Goal: Information Seeking & Learning: Check status

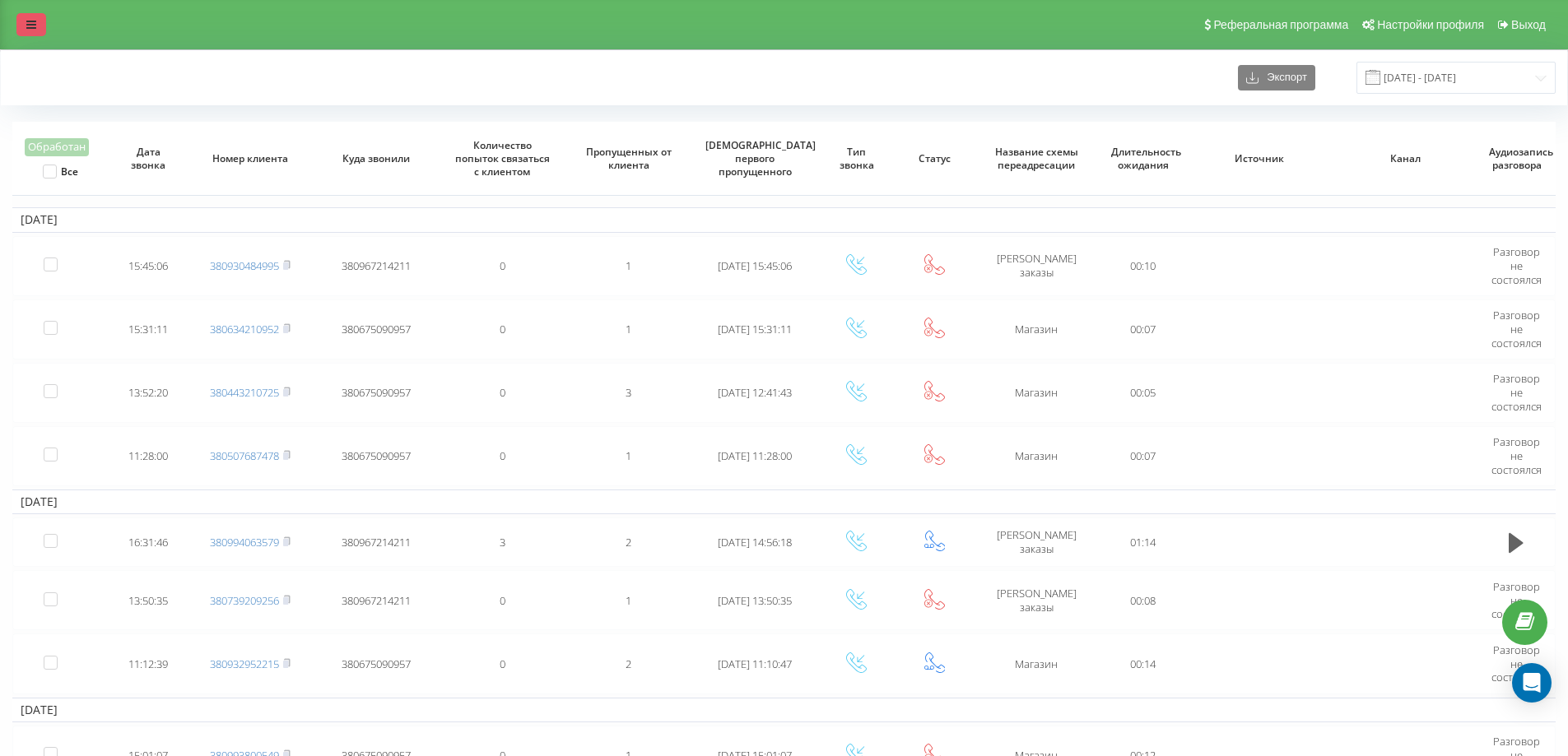
click at [43, 17] on link at bounding box center [31, 24] width 30 height 23
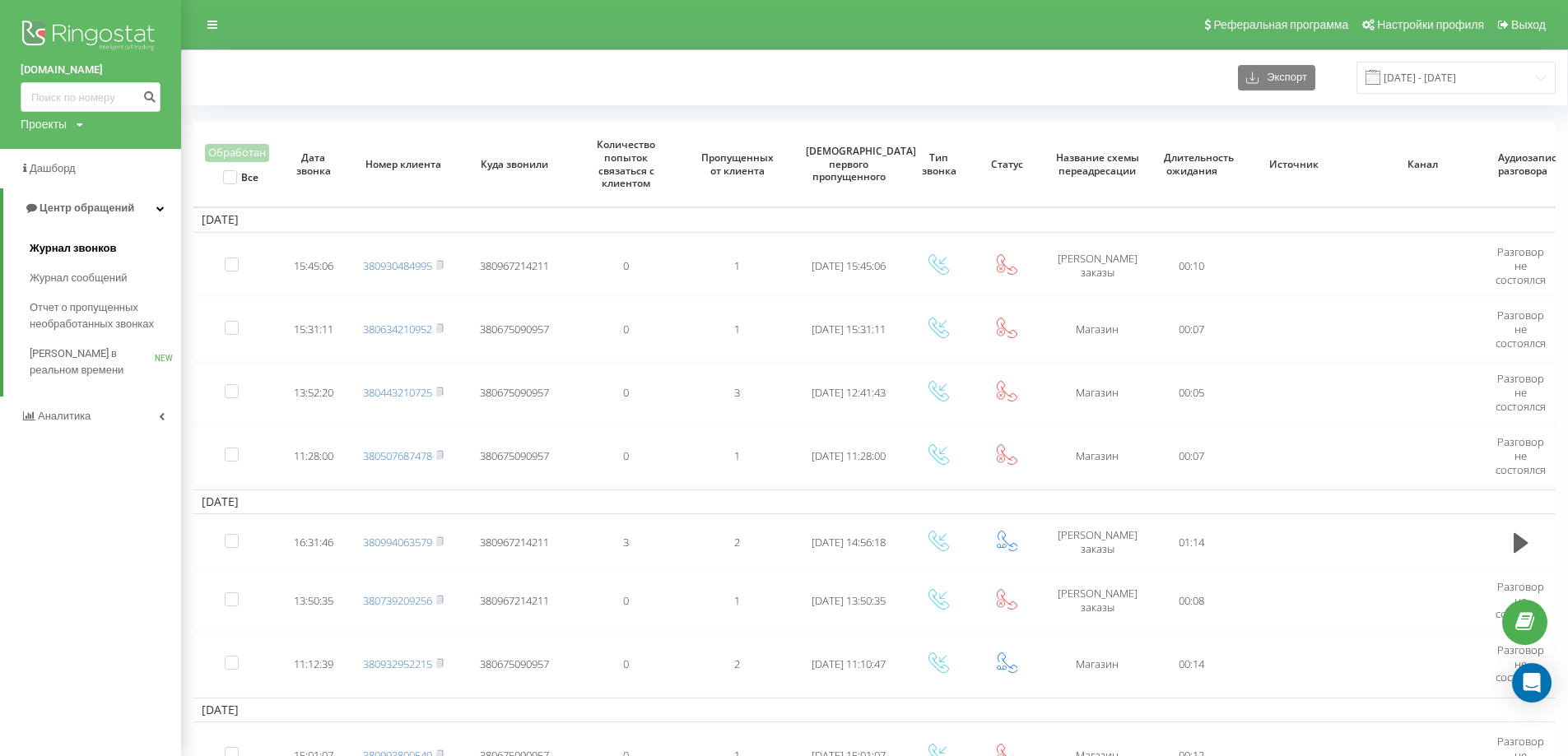
click at [84, 246] on span "Журнал звонков" at bounding box center [73, 248] width 87 height 17
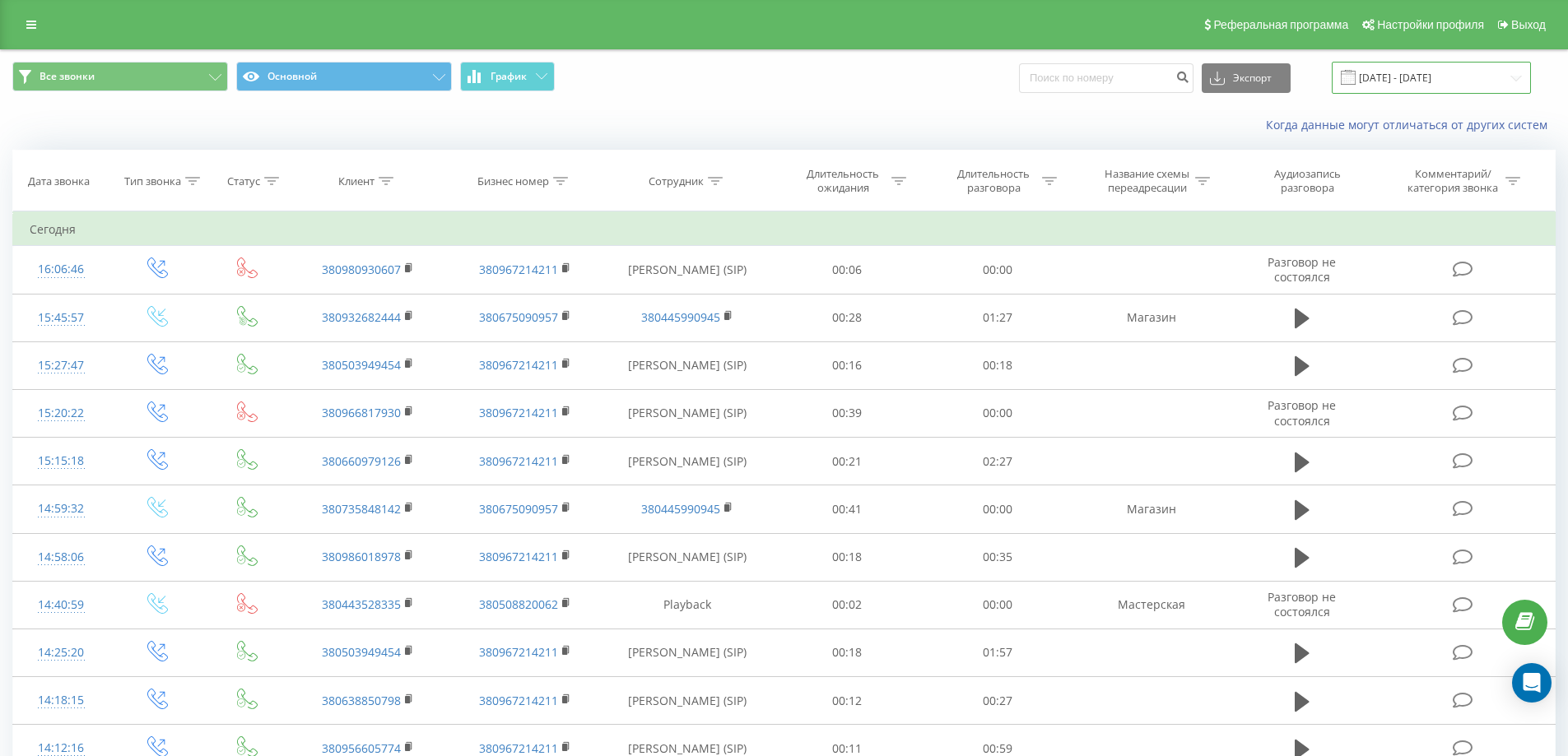
click at [1421, 85] on input "19.08.2025 - 19.09.2025" at bounding box center [1432, 78] width 199 height 32
click at [199, 69] on button "Все звонки" at bounding box center [120, 77] width 216 height 30
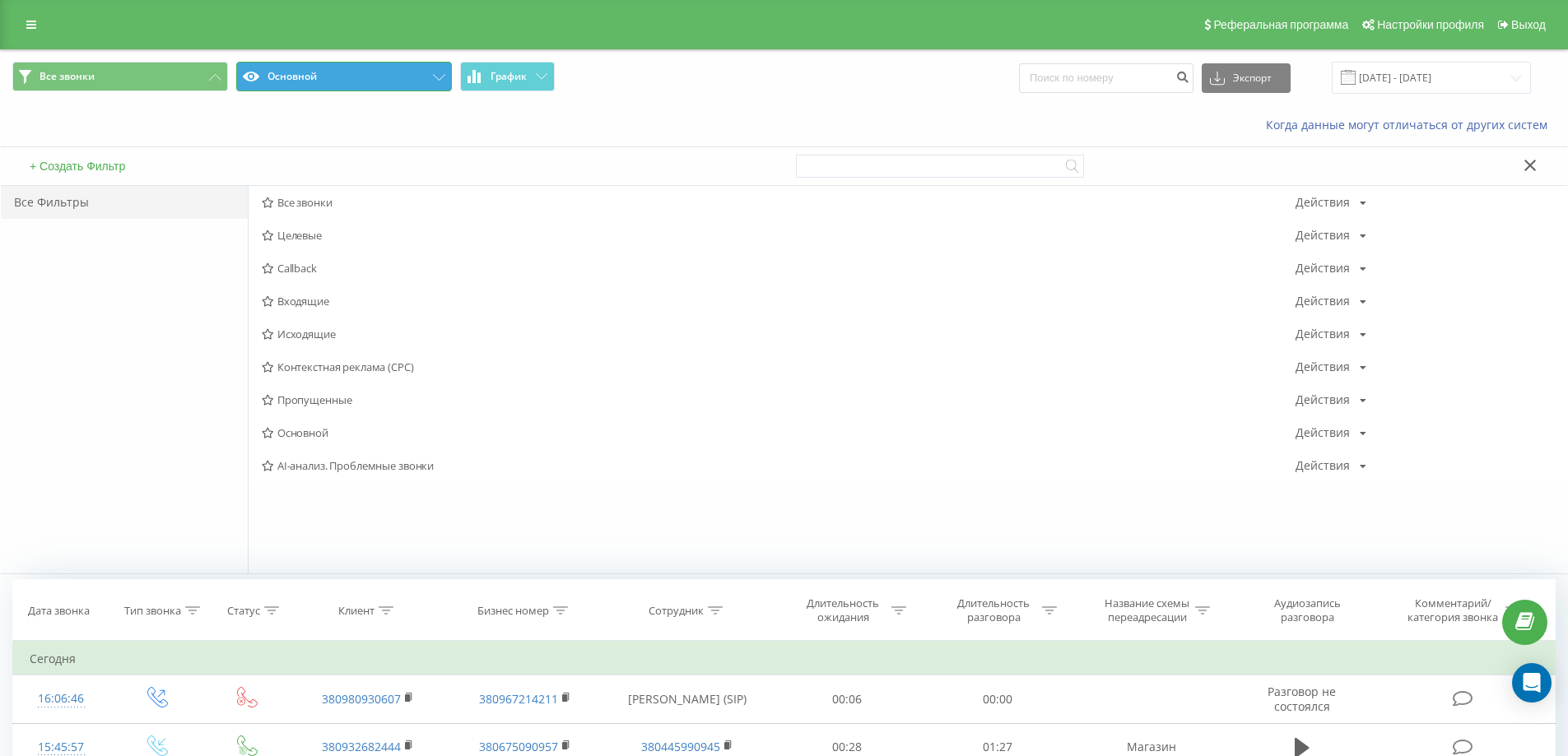
click at [284, 84] on button "Основной" at bounding box center [344, 77] width 216 height 30
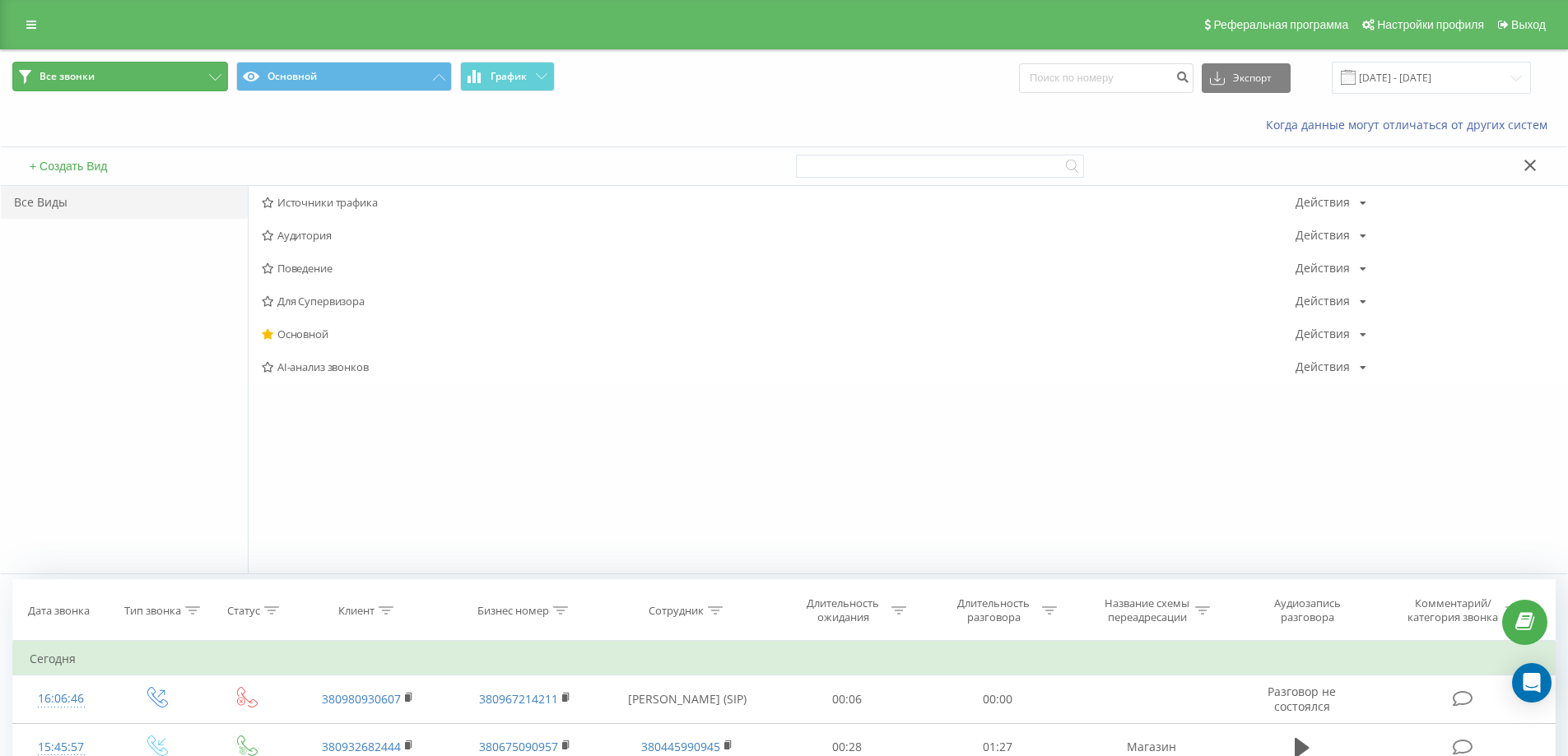
click at [161, 63] on button "Все звонки" at bounding box center [120, 77] width 216 height 30
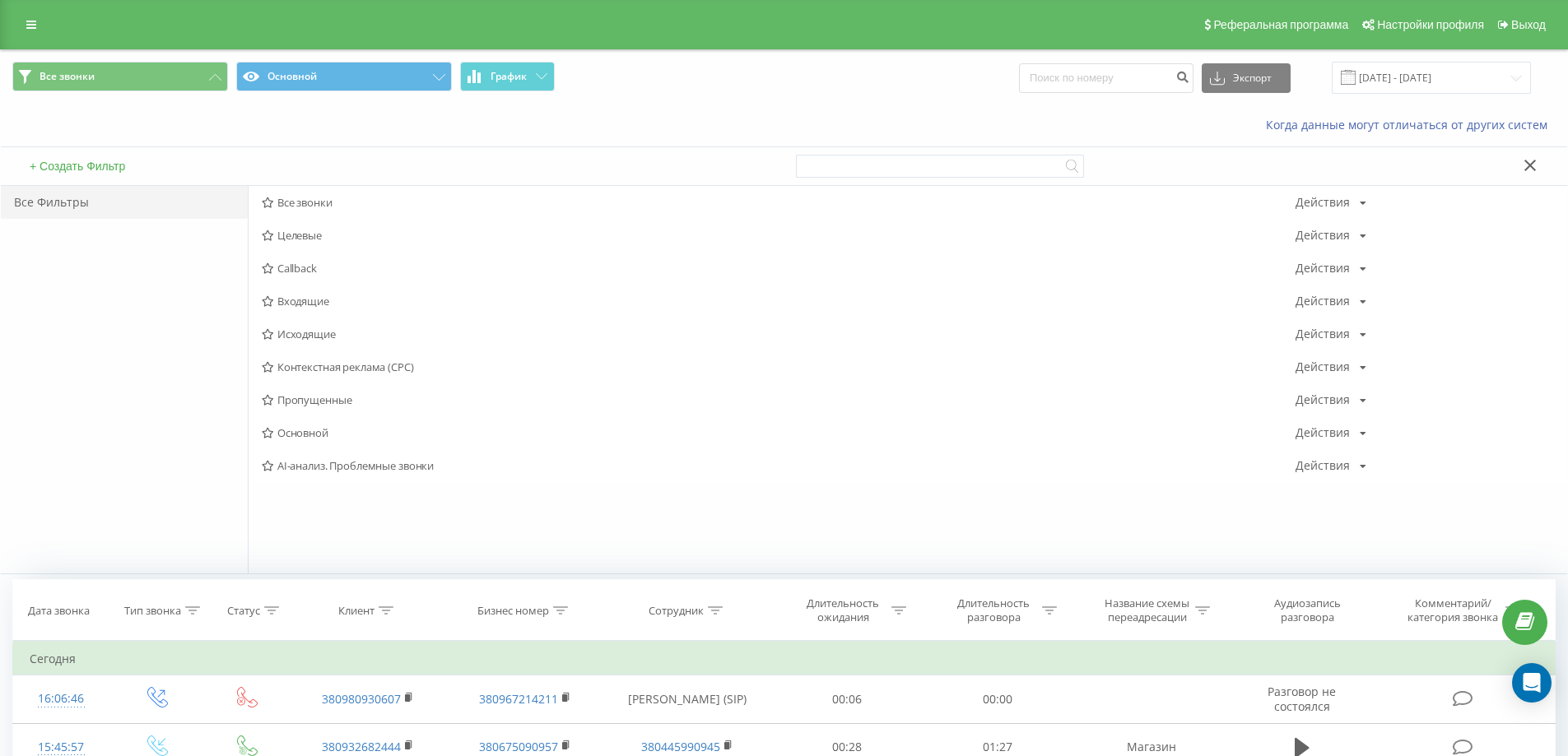
click at [229, 140] on div "Когда данные могут отличаться от других систем" at bounding box center [784, 124] width 1566 height 39
click at [775, 107] on div "Когда данные могут отличаться от других систем" at bounding box center [784, 124] width 1566 height 39
click at [93, 209] on div "Все Фильтры" at bounding box center [124, 203] width 247 height 33
click at [21, 13] on link at bounding box center [31, 24] width 30 height 23
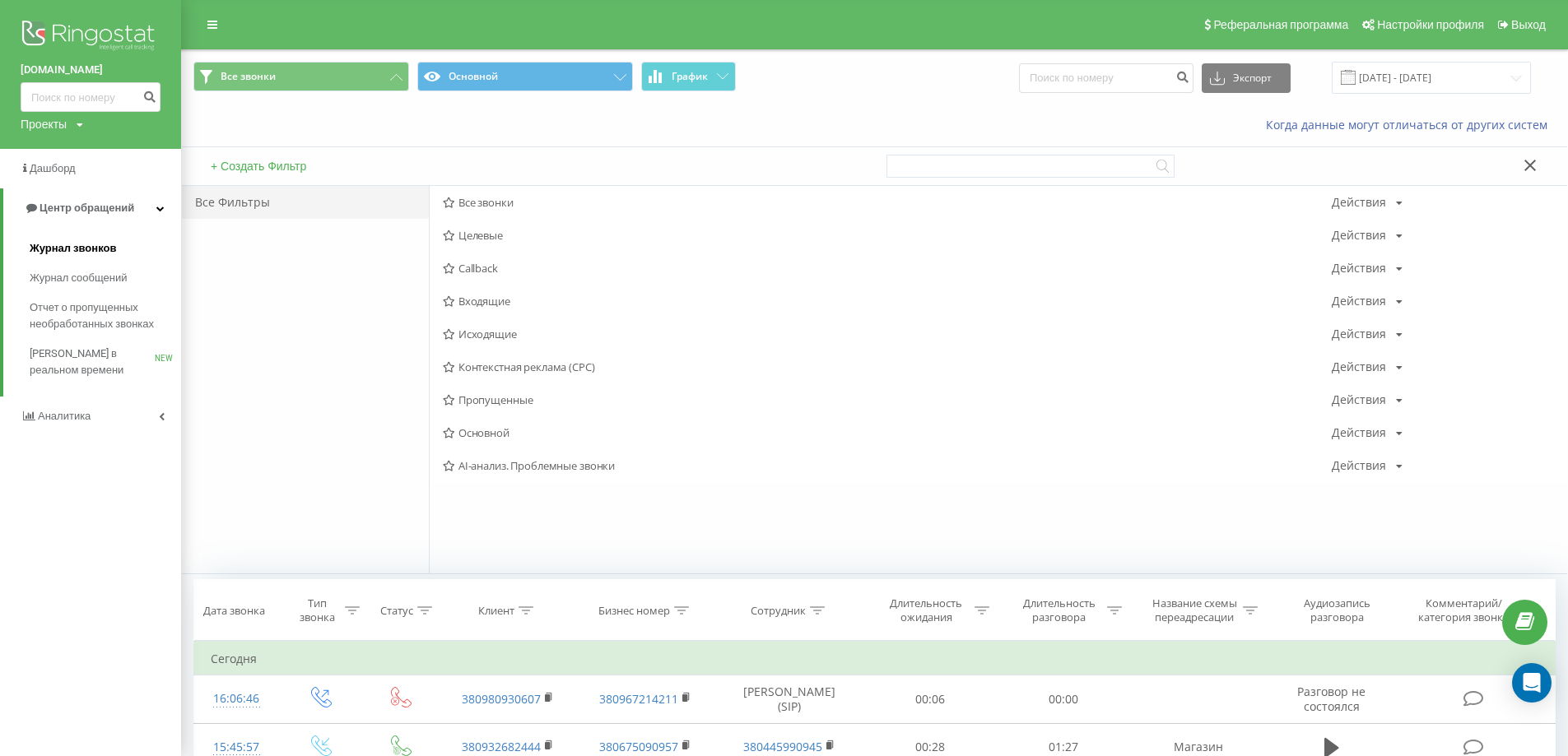
click at [87, 246] on span "Журнал звонков" at bounding box center [73, 248] width 87 height 17
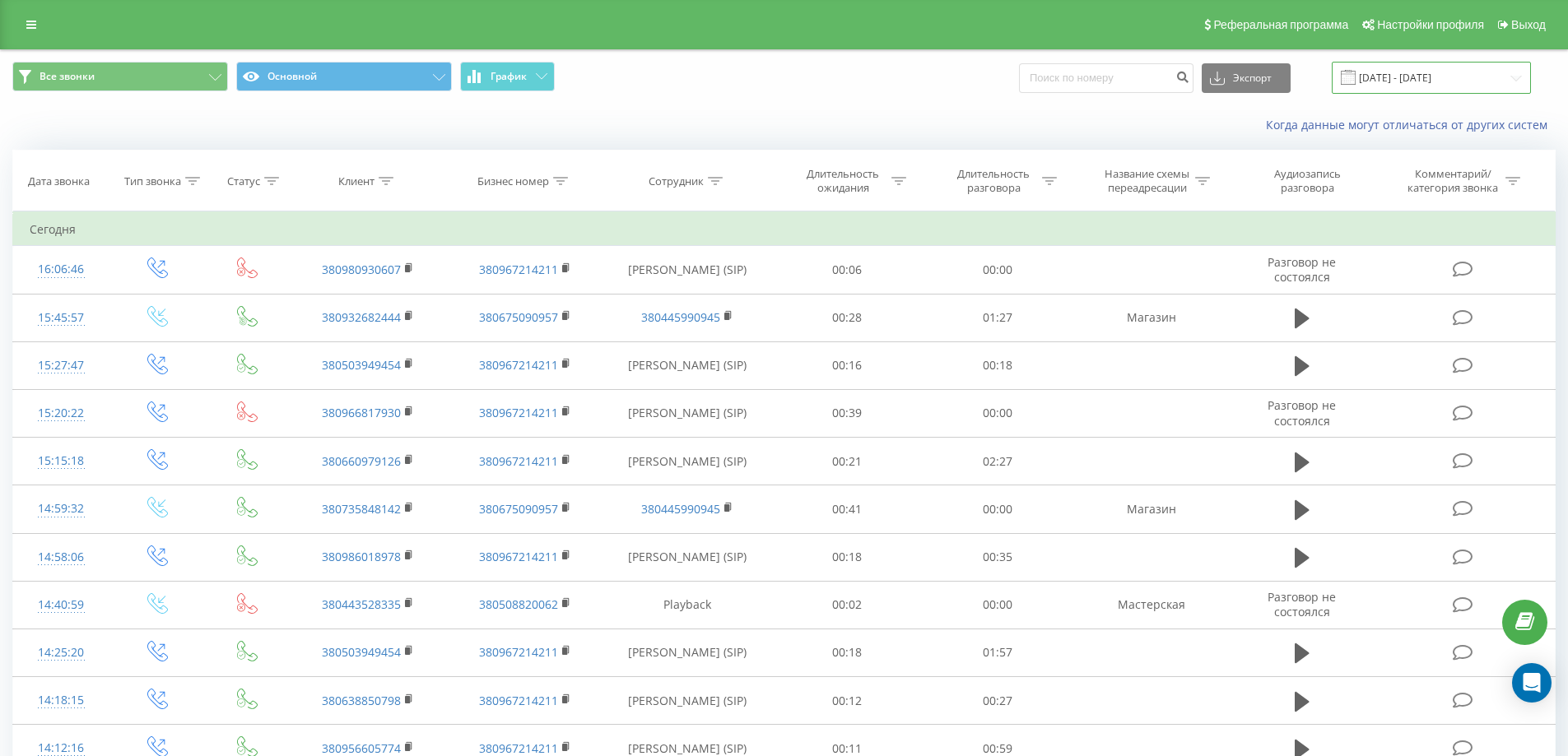
click at [1393, 86] on input "[DATE] - [DATE]" at bounding box center [1432, 78] width 199 height 32
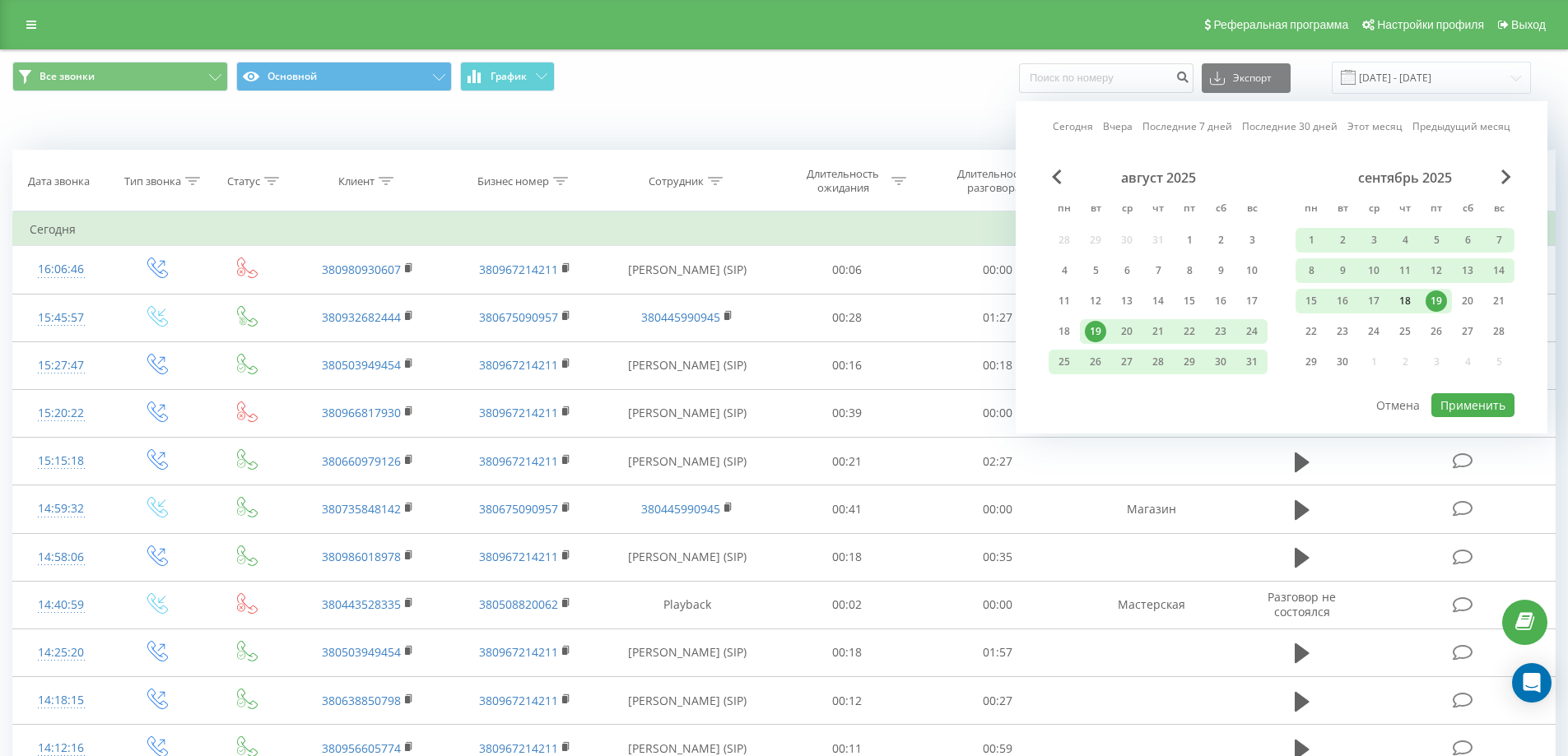
click at [1404, 298] on div "18" at bounding box center [1405, 301] width 21 height 21
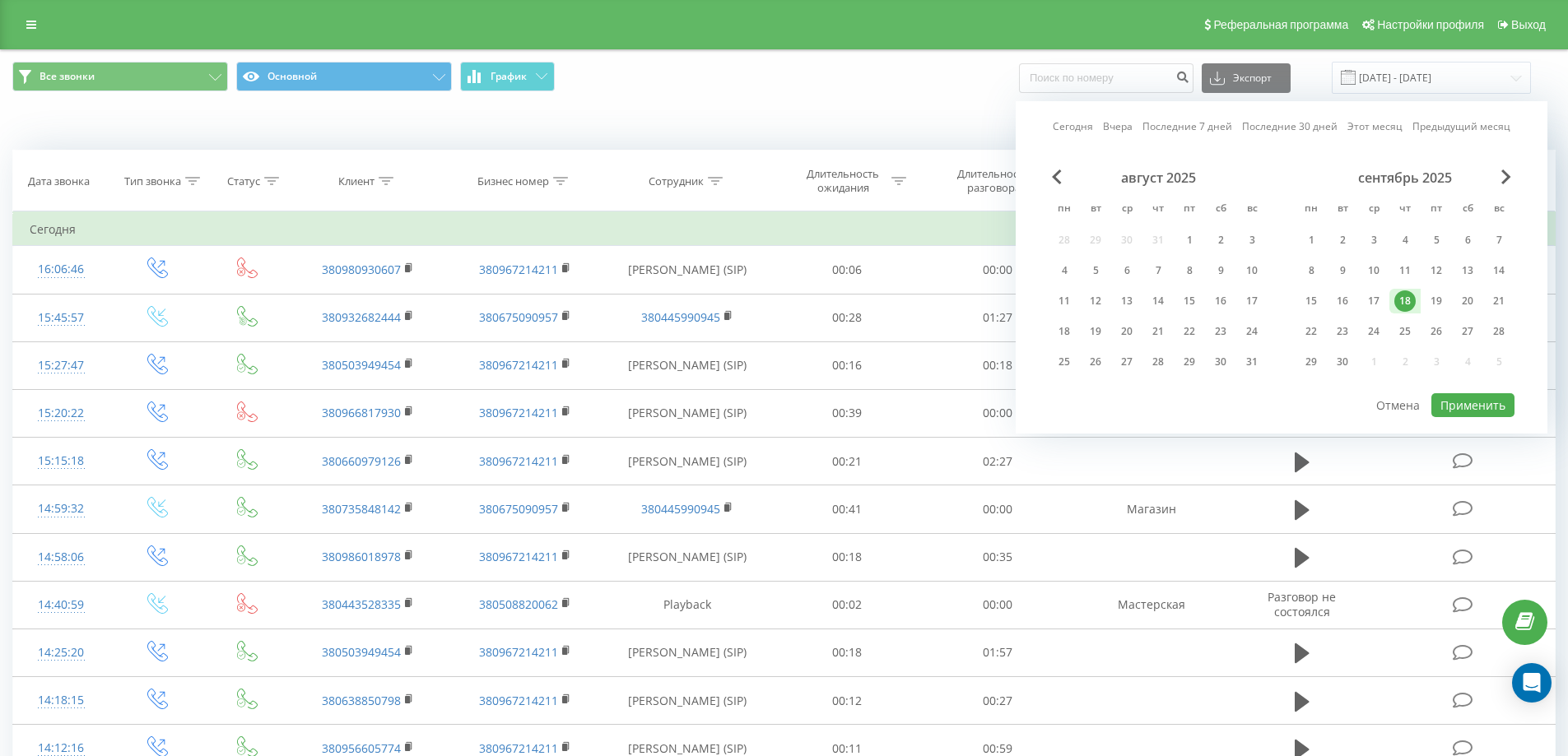
click at [1404, 298] on div "18" at bounding box center [1405, 301] width 21 height 21
click at [1442, 400] on button "Применить" at bounding box center [1473, 405] width 83 height 24
type input "18.09.2025 - 18.09.2025"
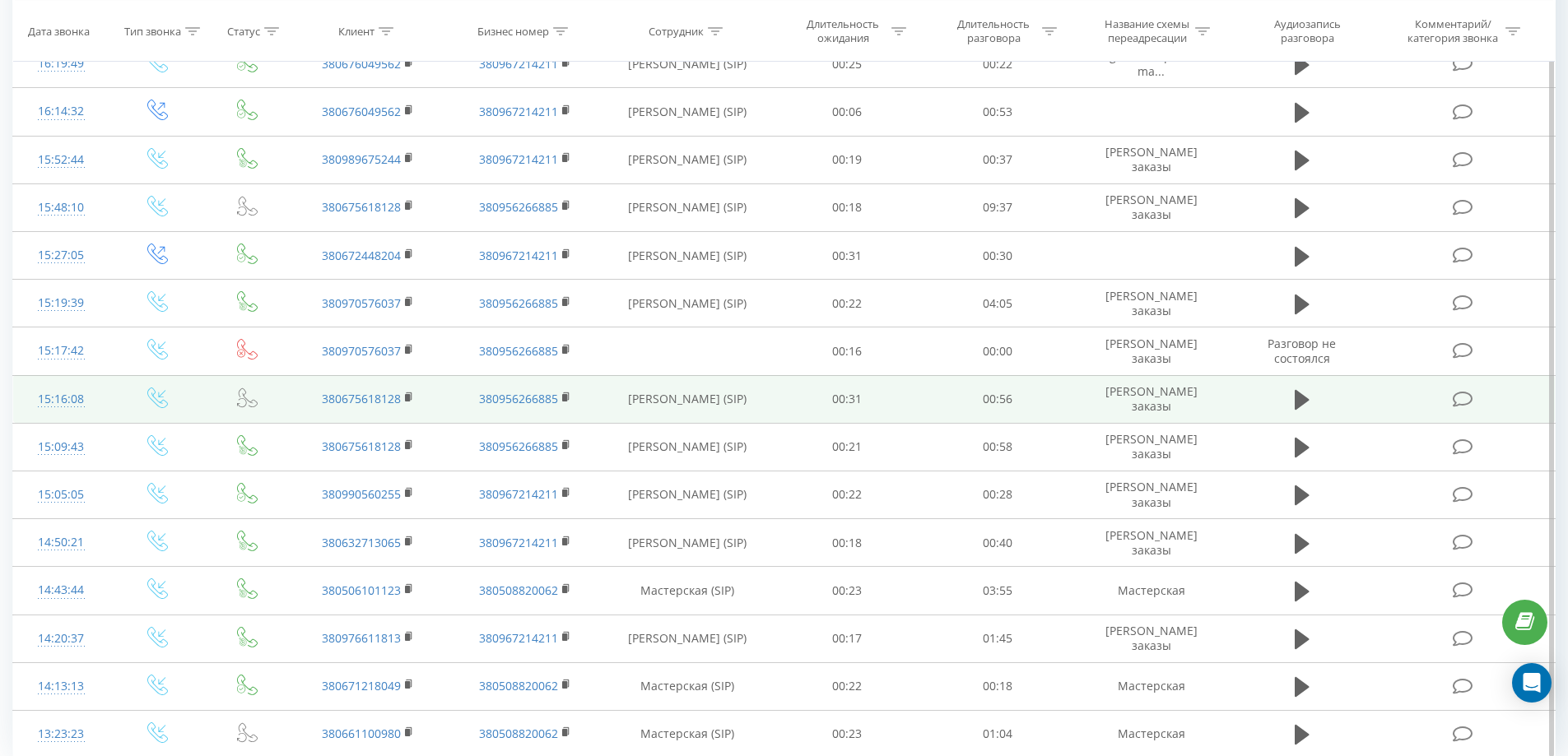
scroll to position [749, 0]
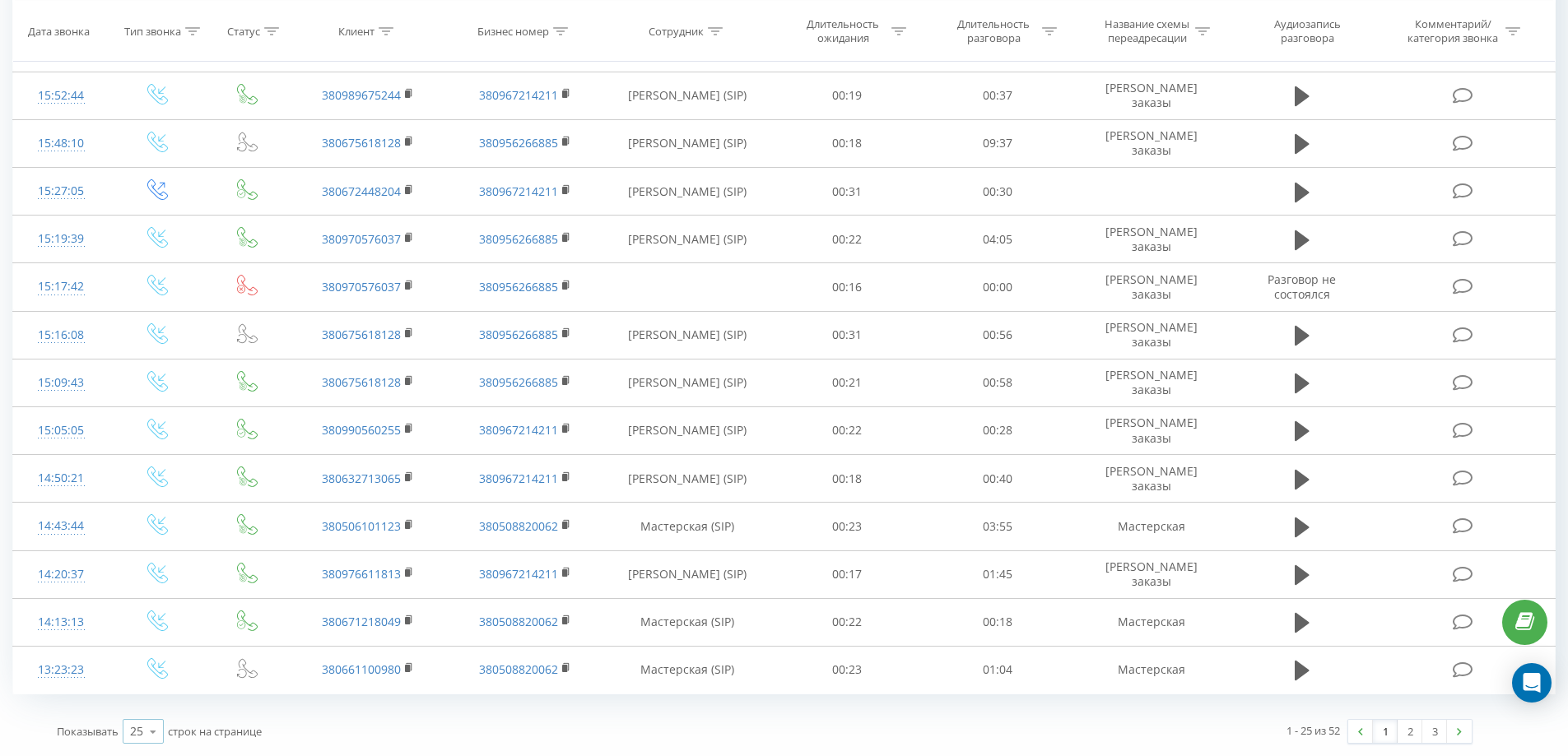
click at [144, 734] on icon at bounding box center [153, 732] width 24 height 32
click at [151, 702] on div "100" at bounding box center [143, 707] width 39 height 24
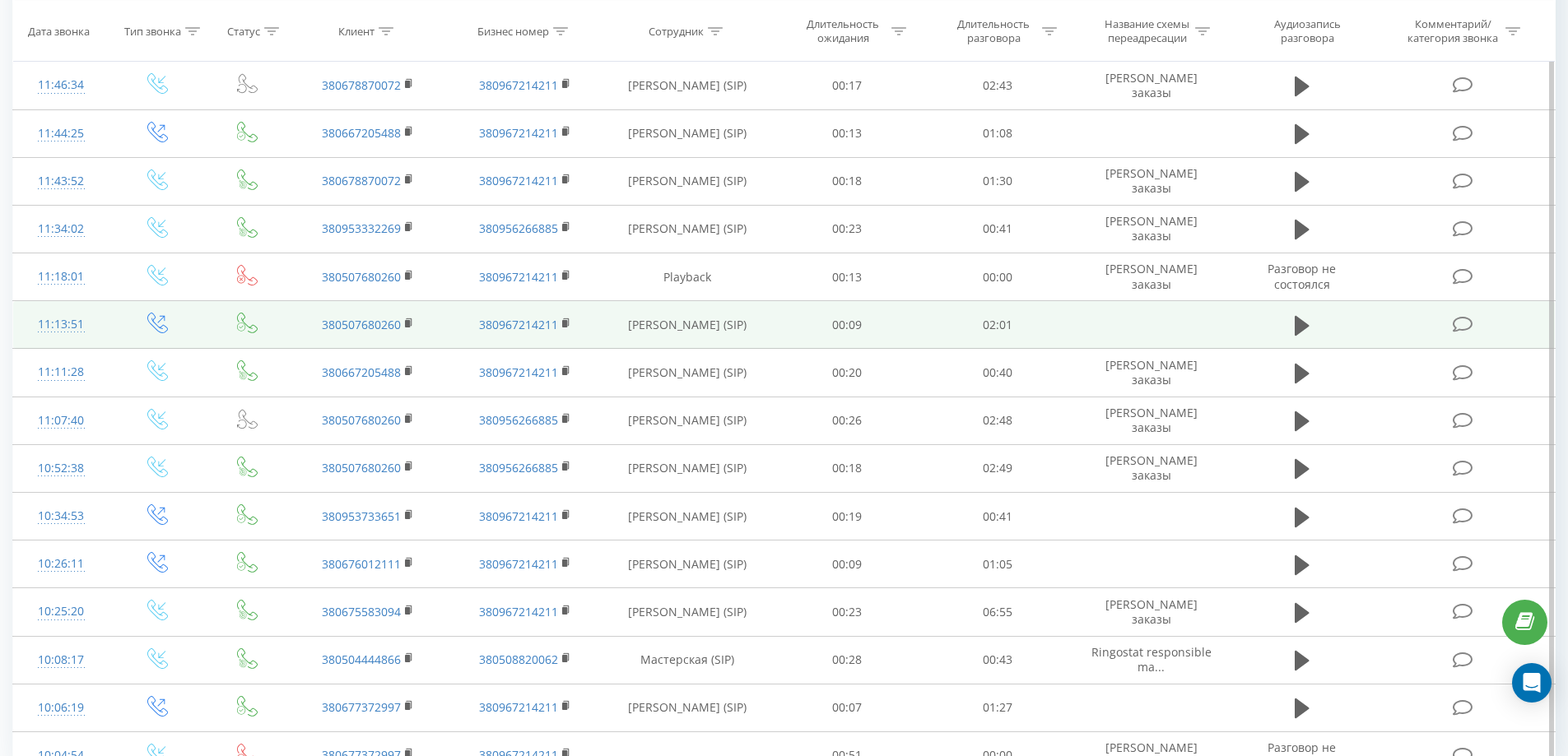
scroll to position [2041, 0]
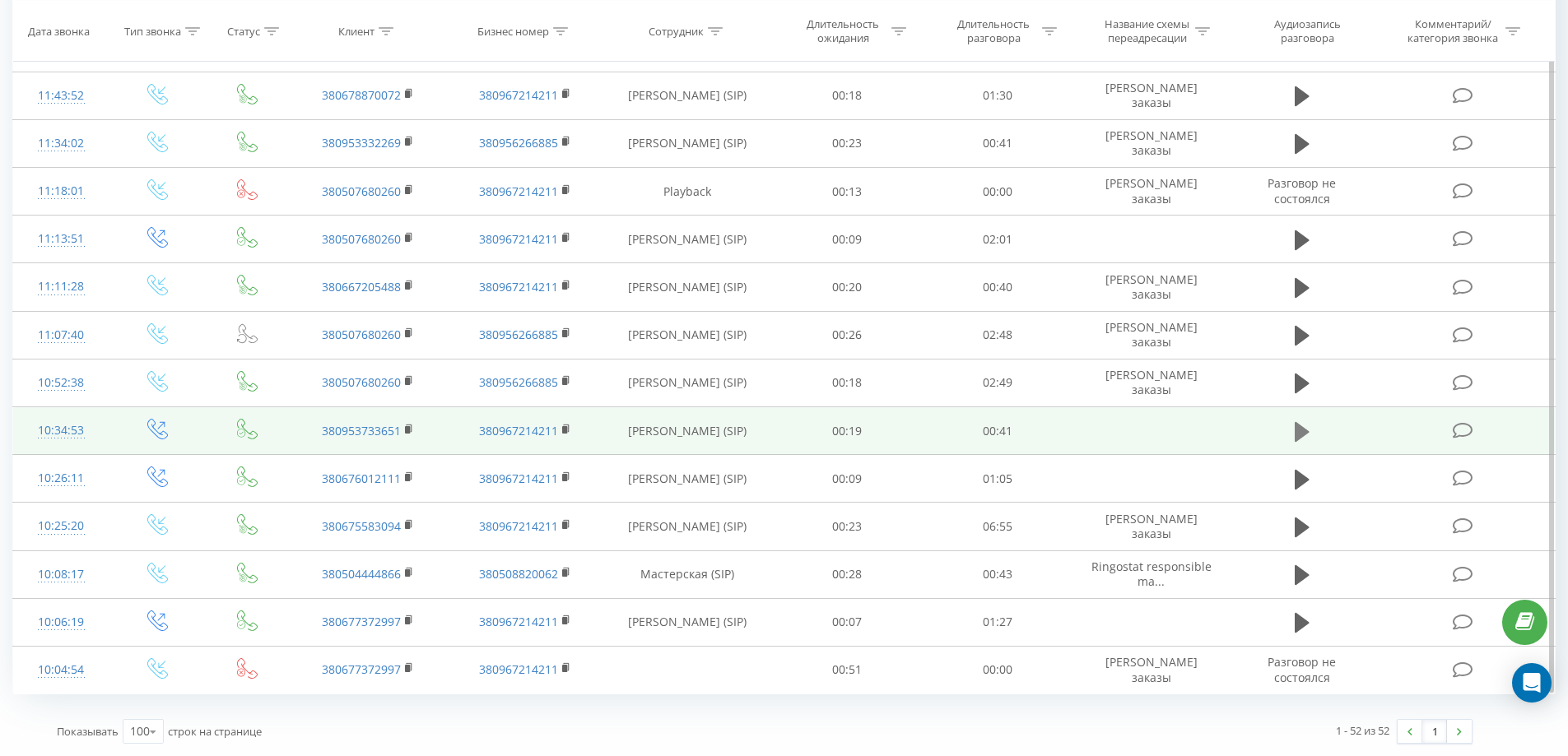
click at [1306, 433] on icon at bounding box center [1302, 431] width 15 height 20
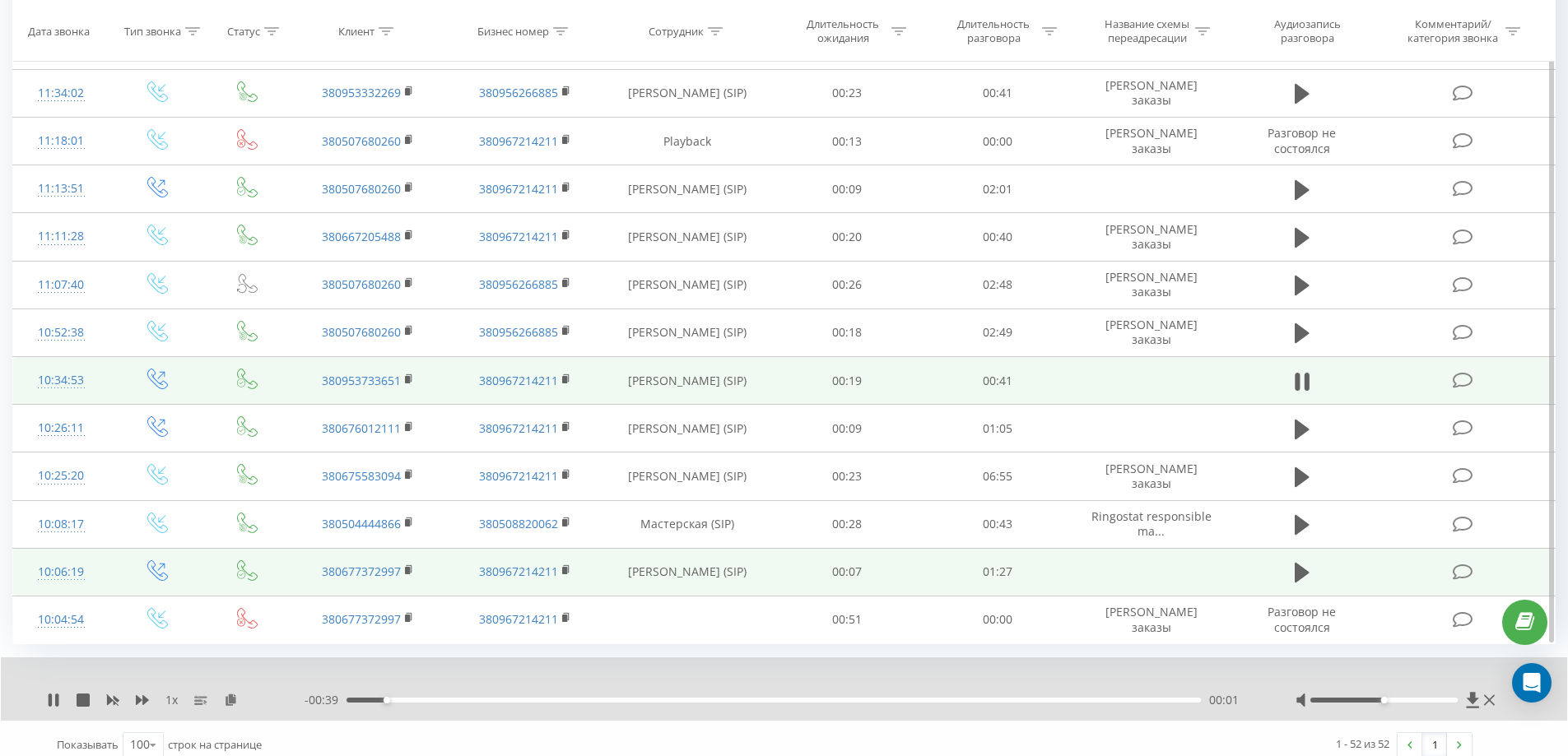
scroll to position [2105, 0]
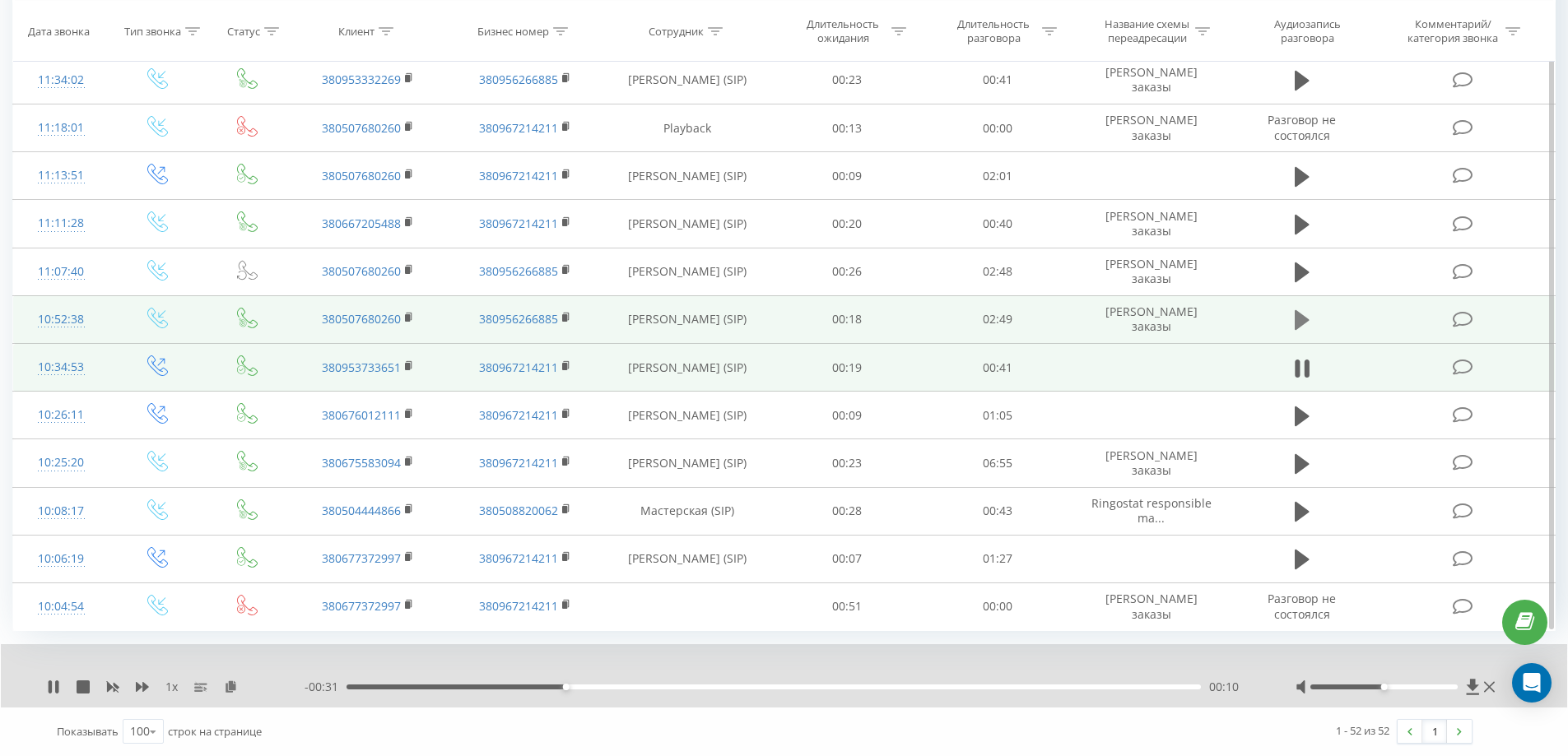
click at [1296, 313] on icon at bounding box center [1302, 320] width 15 height 20
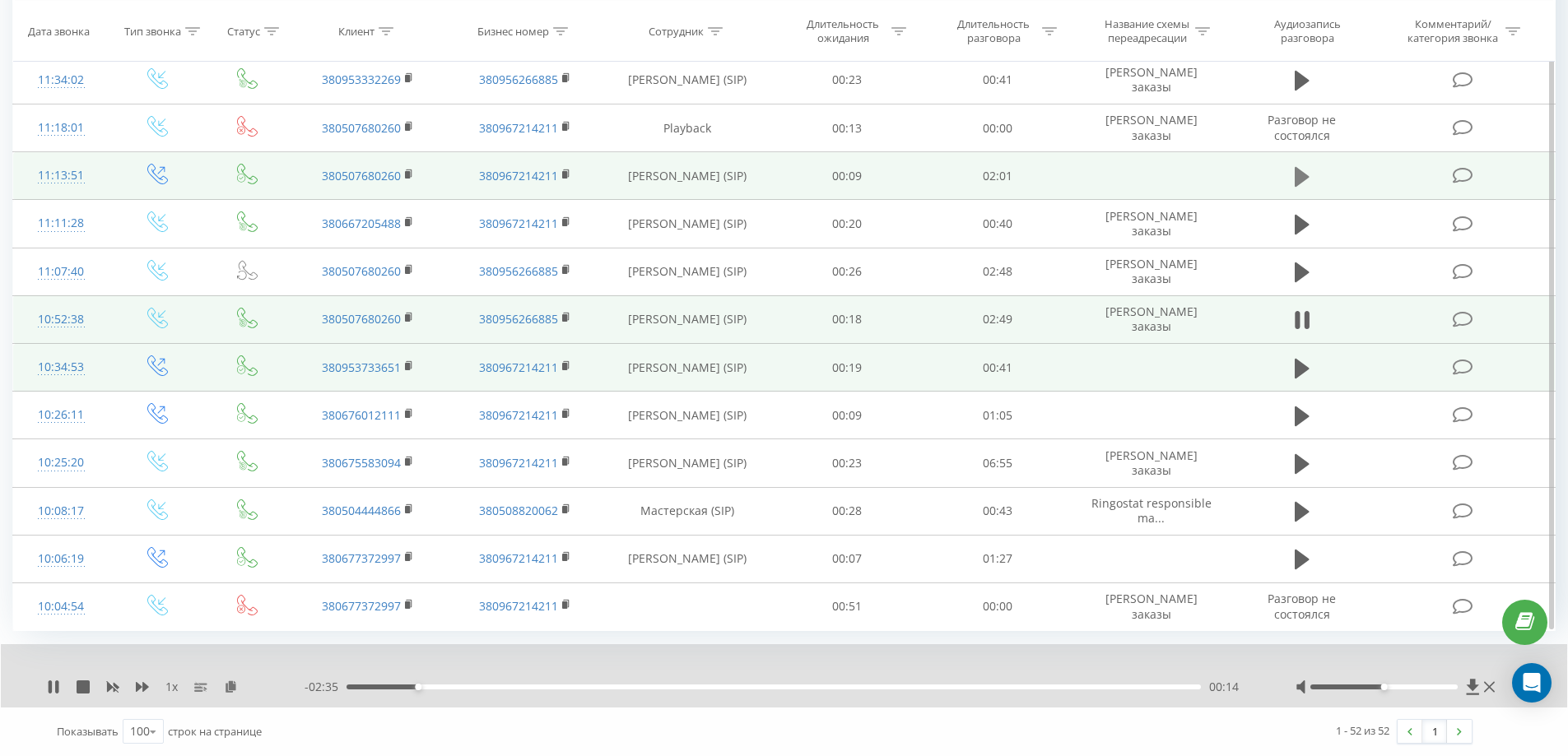
click at [1300, 177] on icon at bounding box center [1302, 177] width 15 height 20
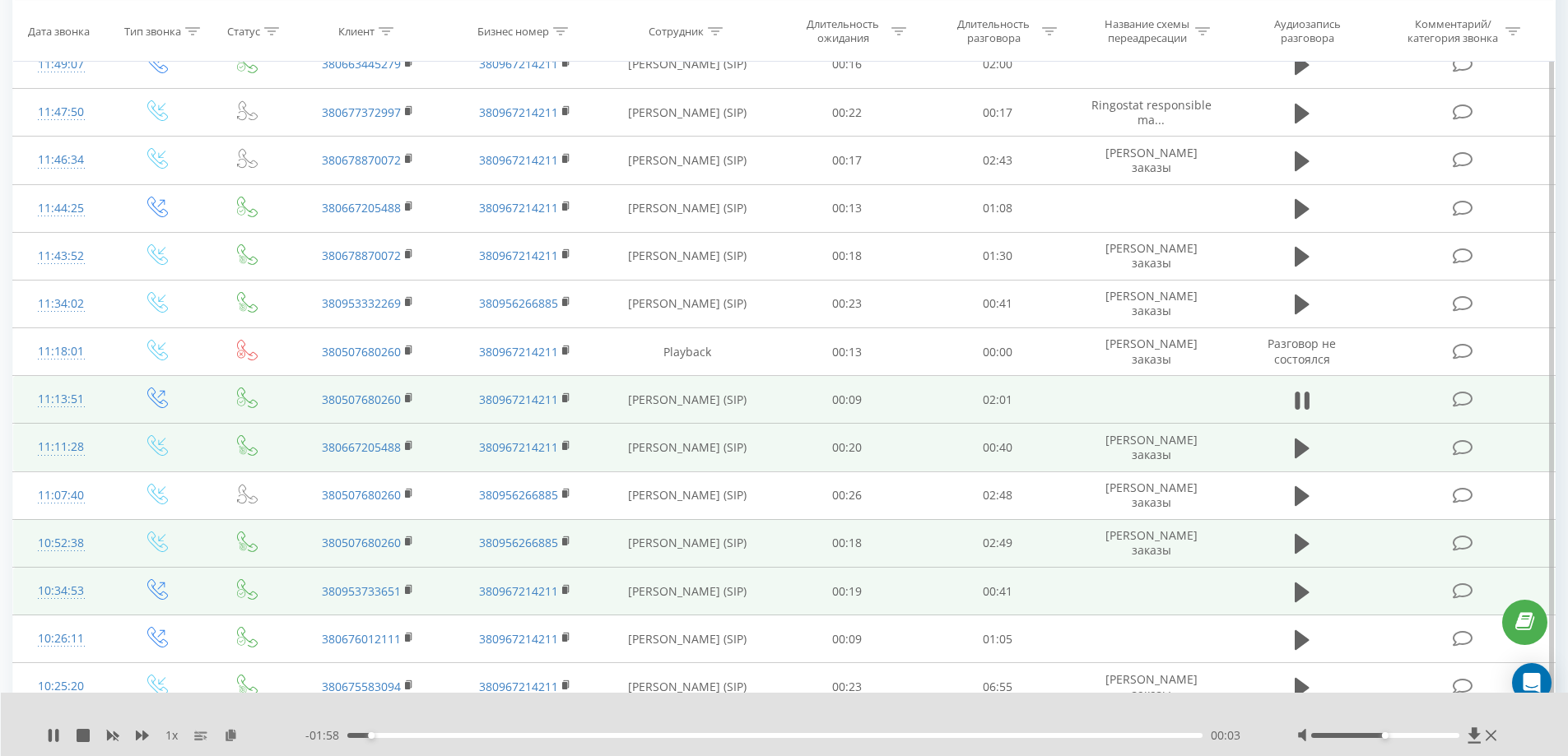
scroll to position [1857, 0]
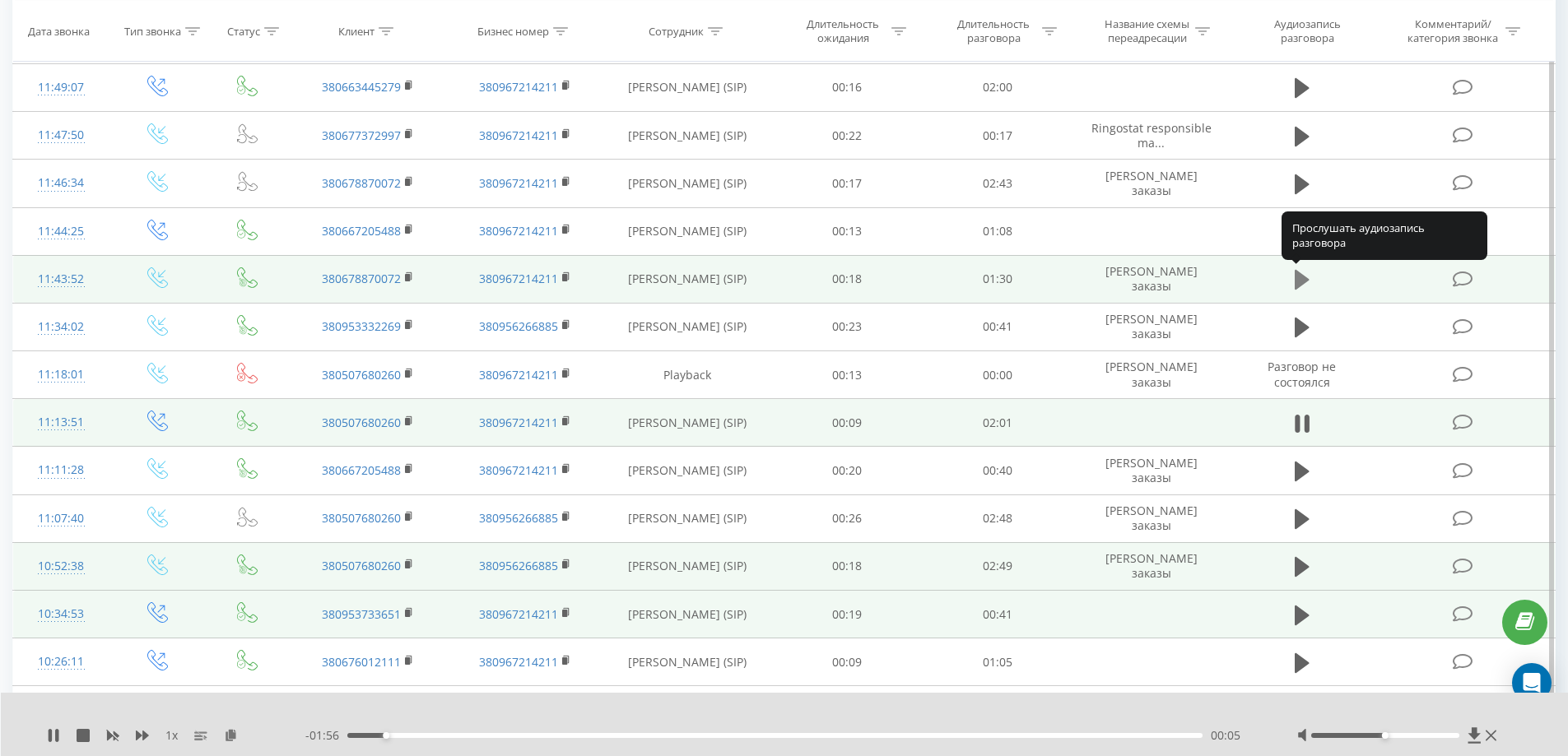
click at [1300, 272] on icon at bounding box center [1302, 280] width 15 height 23
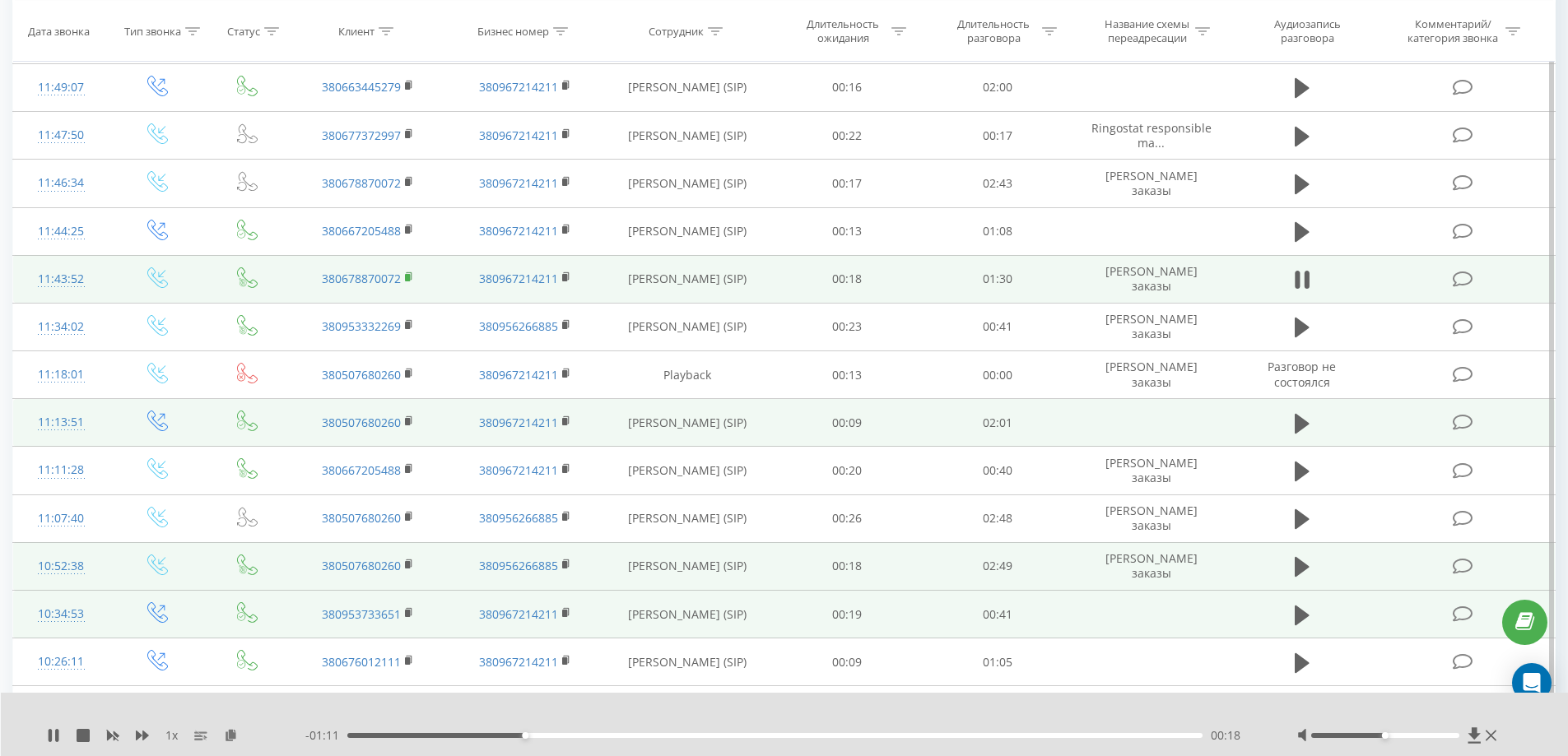
click at [407, 276] on rect at bounding box center [408, 277] width 5 height 7
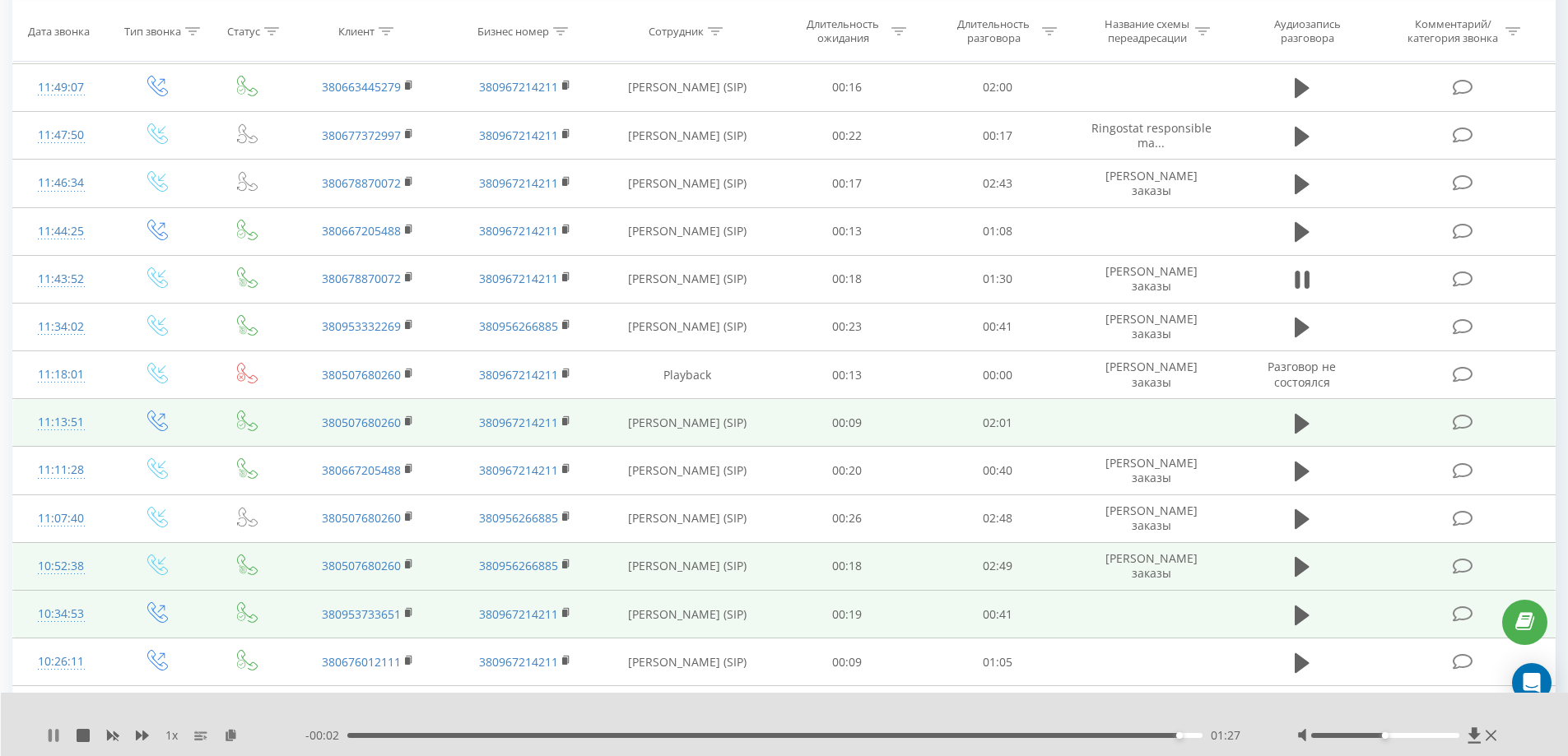
click at [55, 730] on icon at bounding box center [53, 735] width 13 height 13
